Goal: Information Seeking & Learning: Learn about a topic

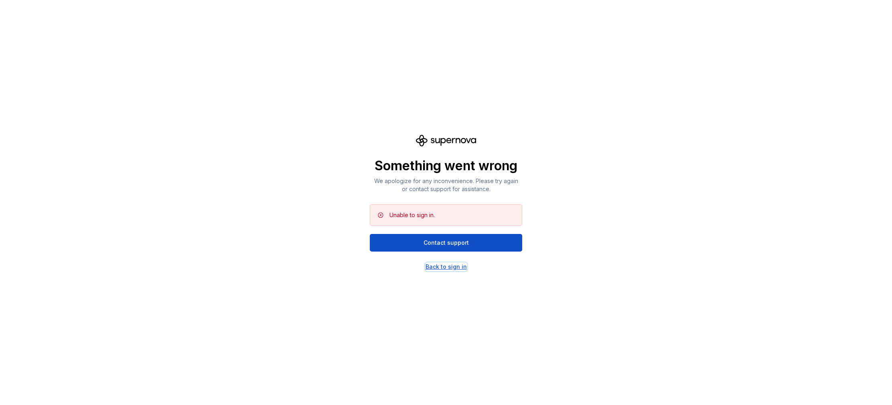
click at [443, 266] on div "Back to sign in" at bounding box center [445, 267] width 41 height 8
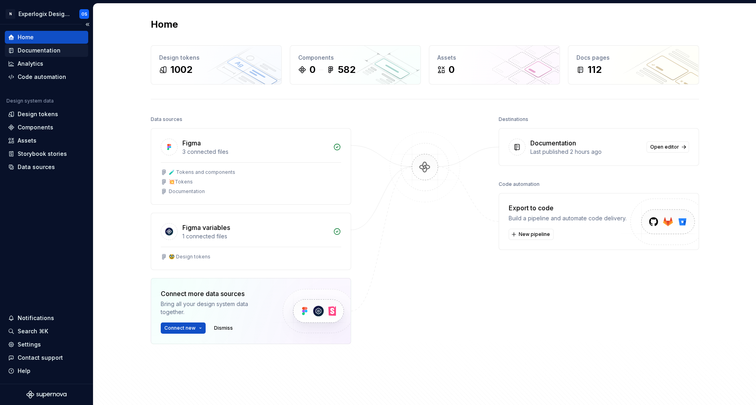
drag, startPoint x: 47, startPoint y: 59, endPoint x: 46, endPoint y: 53, distance: 5.7
click at [47, 58] on div "Analytics" at bounding box center [46, 63] width 83 height 13
click at [46, 51] on div "Documentation" at bounding box center [39, 51] width 43 height 8
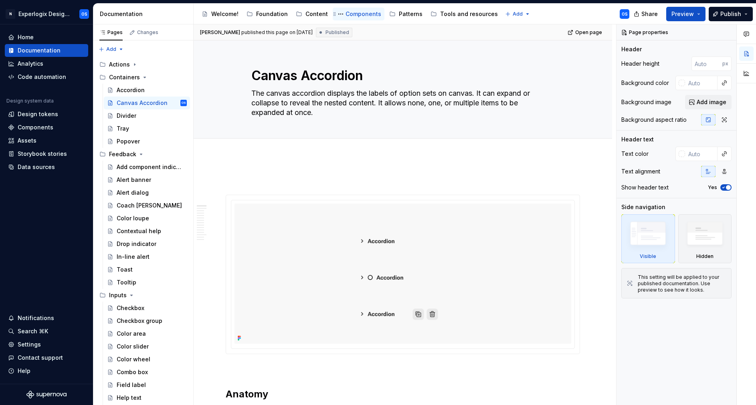
click at [353, 11] on div "Components" at bounding box center [364, 14] width 36 height 8
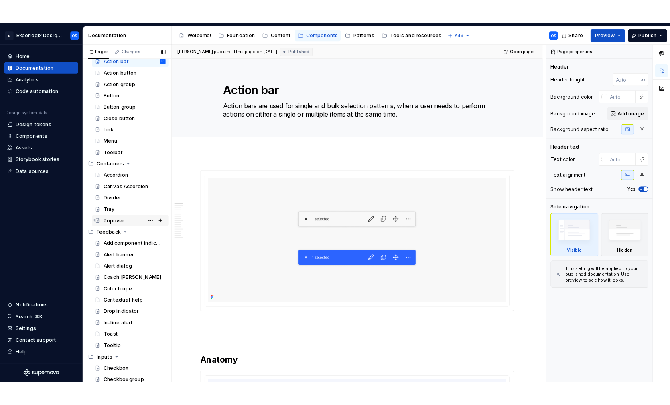
scroll to position [35, 0]
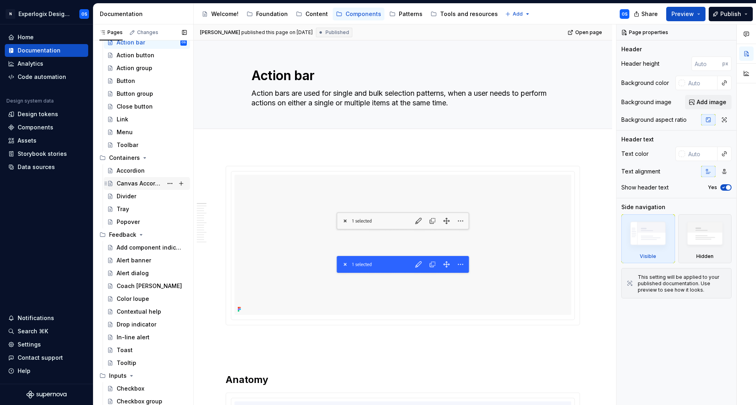
click at [134, 183] on div "Canvas Accordion" at bounding box center [140, 184] width 46 height 8
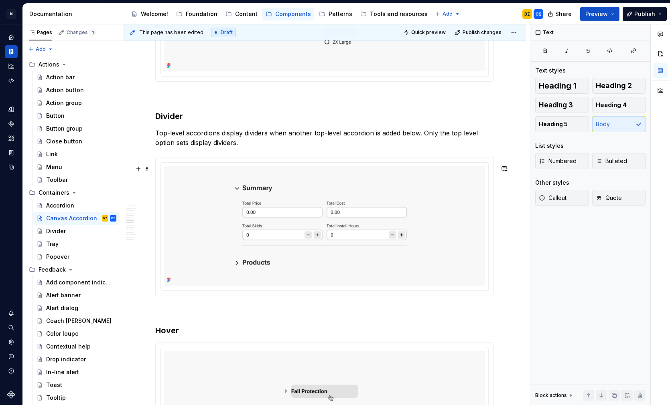
scroll to position [1243, 0]
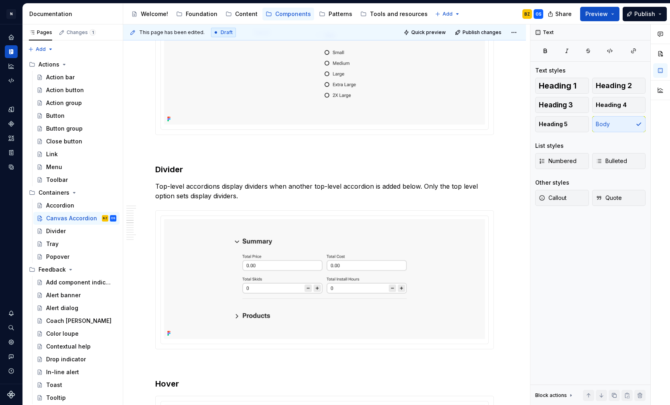
type textarea "*"
